Goal: Task Accomplishment & Management: Use online tool/utility

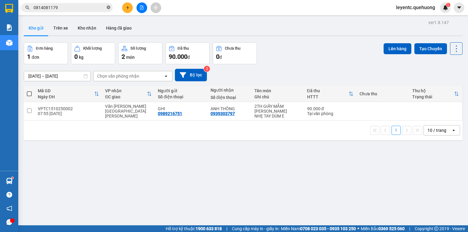
click at [110, 7] on icon "close-circle" at bounding box center [109, 7] width 4 height 4
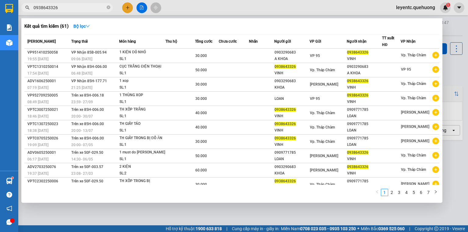
type input "0938643326"
click at [138, 9] on div at bounding box center [234, 116] width 468 height 232
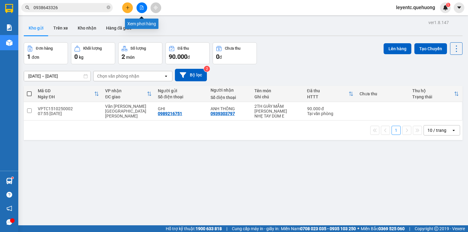
click at [141, 9] on icon "file-add" at bounding box center [141, 7] width 4 height 4
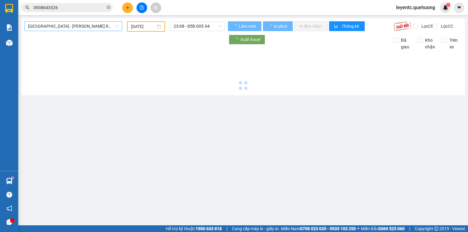
click at [88, 26] on span "[GEOGRAPHIC_DATA] - [PERSON_NAME] Rang - [GEOGRAPHIC_DATA]" at bounding box center [73, 26] width 90 height 9
type input "[DATE]"
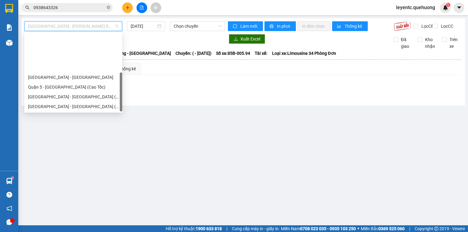
scroll to position [49, 0]
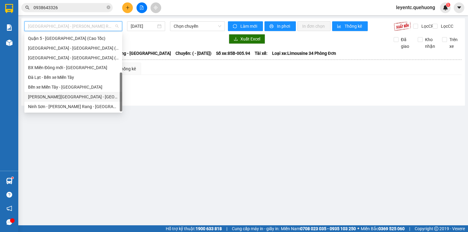
click at [75, 99] on div "[PERSON_NAME][GEOGRAPHIC_DATA] - [GEOGRAPHIC_DATA]" at bounding box center [73, 96] width 90 height 7
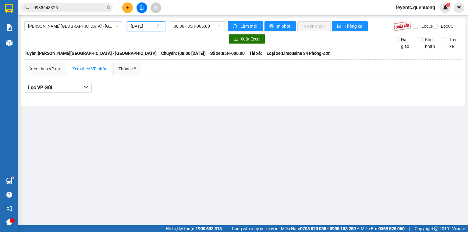
click at [154, 28] on input "[DATE]" at bounding box center [143, 26] width 25 height 7
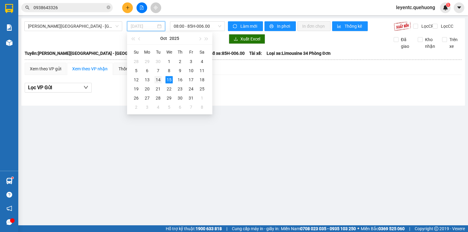
click at [160, 80] on div "14" at bounding box center [157, 79] width 7 height 7
type input "[DATE]"
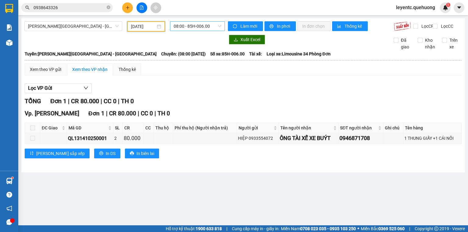
click at [197, 23] on span "08:00 - 85H-006.00" at bounding box center [198, 26] width 48 height 9
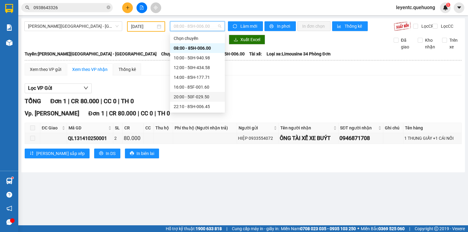
click at [191, 97] on div "20:00 - 50F-029.50" at bounding box center [198, 96] width 48 height 7
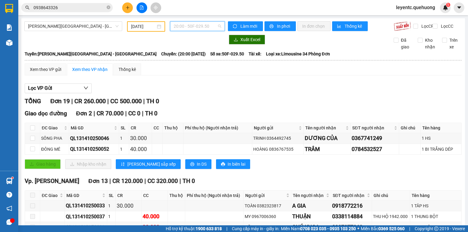
click at [201, 28] on span "20:00 - 50F-029.50" at bounding box center [198, 26] width 48 height 9
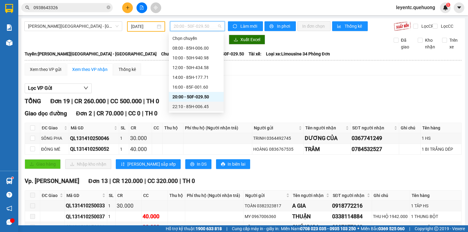
click at [196, 108] on div "22:10 - 85H-006.45" at bounding box center [196, 106] width 48 height 7
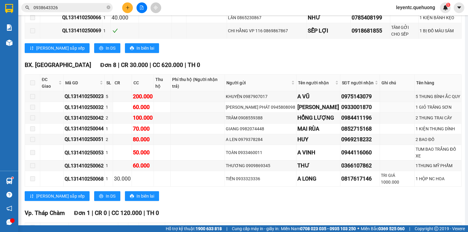
scroll to position [352, 0]
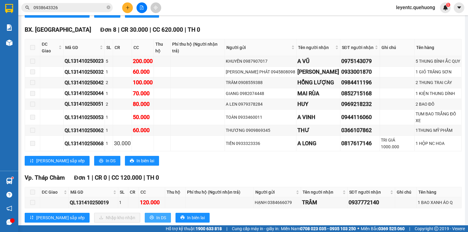
click at [145, 213] on button "In DS" at bounding box center [158, 218] width 26 height 10
